Goal: Find specific page/section: Find specific page/section

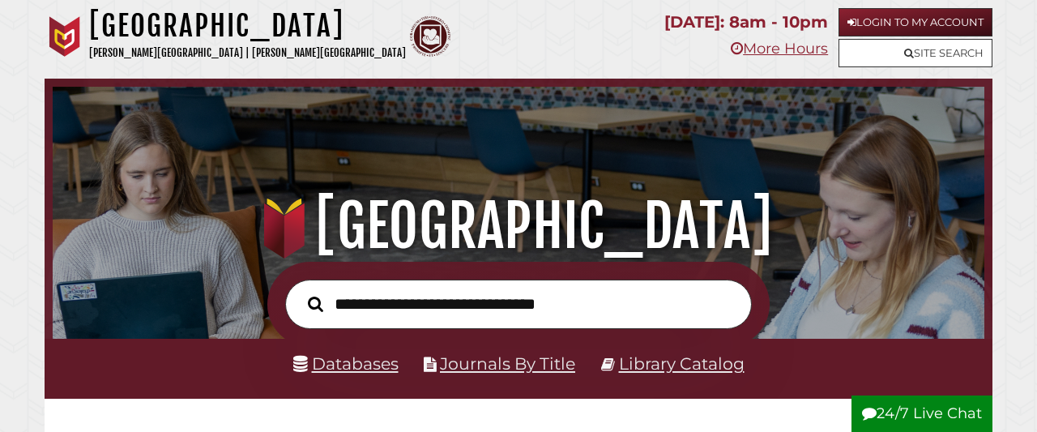
scroll to position [308, 923]
click at [632, 369] on link "Library Catalog" at bounding box center [682, 363] width 126 height 20
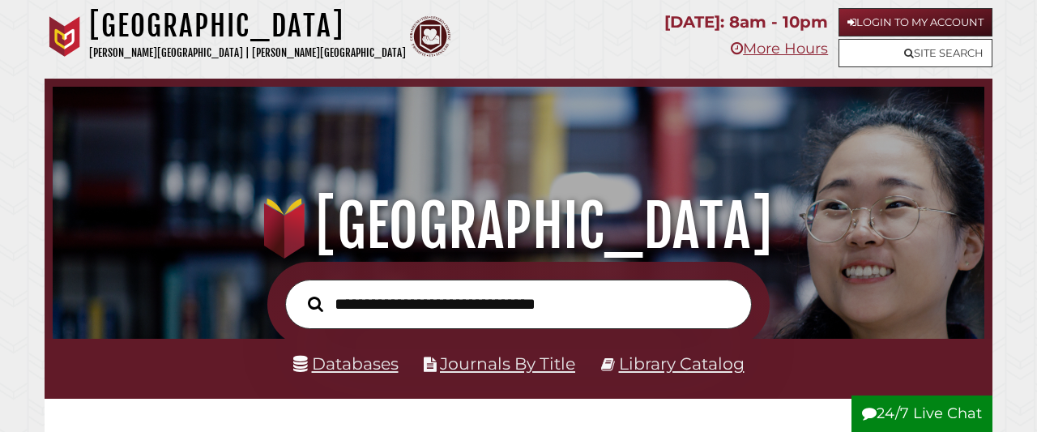
scroll to position [308, 923]
click at [696, 357] on link "Library Catalog" at bounding box center [682, 363] width 126 height 20
click at [662, 356] on link "Library Catalog" at bounding box center [682, 363] width 126 height 20
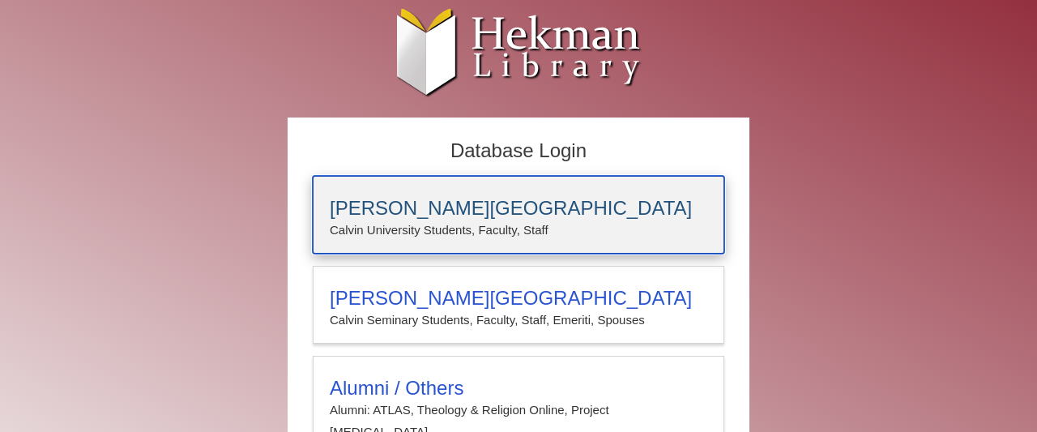
click at [474, 211] on h3 "[PERSON_NAME][GEOGRAPHIC_DATA]" at bounding box center [518, 208] width 377 height 23
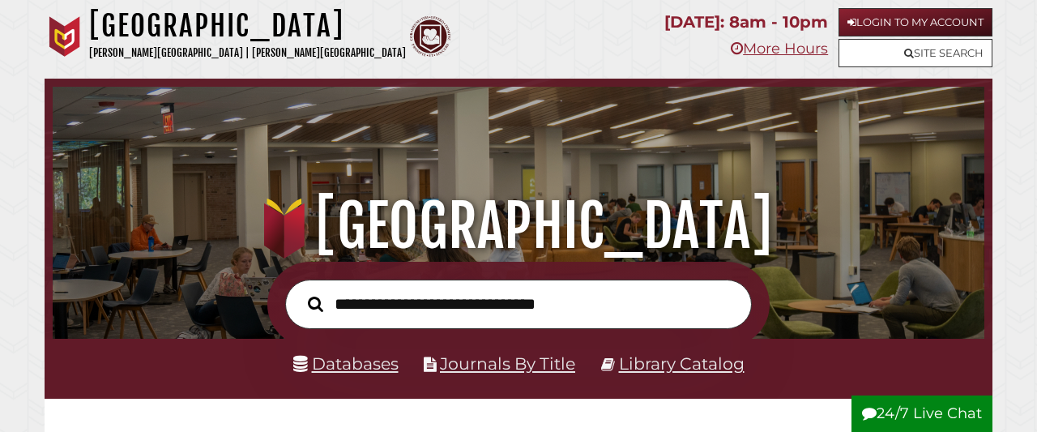
scroll to position [308, 923]
click at [735, 369] on link "Library Catalog" at bounding box center [682, 363] width 126 height 20
